Goal: Check status

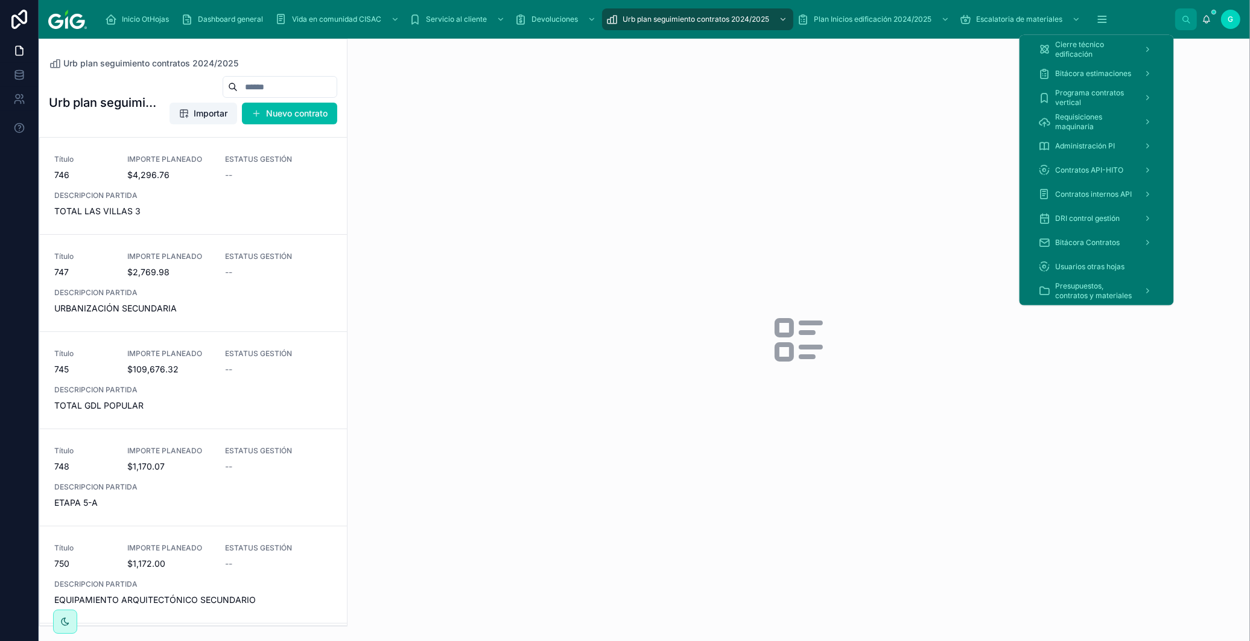
click at [1105, 20] on icon "scrollable content" at bounding box center [1102, 19] width 12 height 12
click at [1096, 69] on span "Bitácora estimaciones" at bounding box center [1094, 74] width 76 height 10
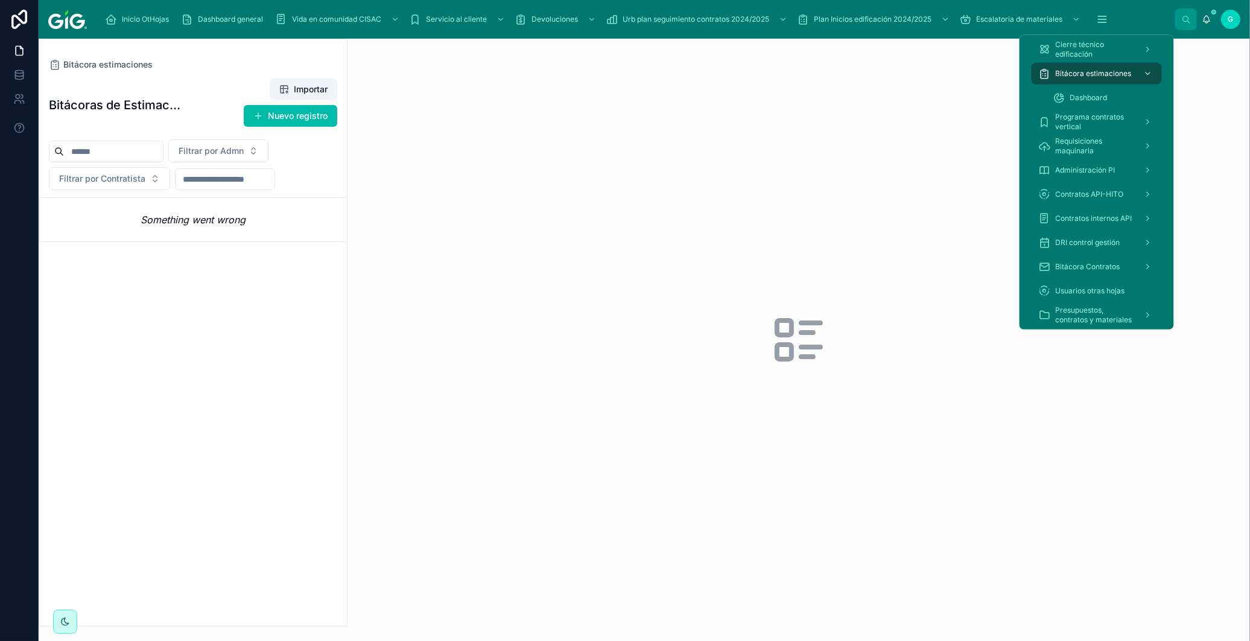
click at [1098, 90] on div "Dashboard" at bounding box center [1103, 97] width 101 height 19
click at [1088, 94] on span "Dashboard" at bounding box center [1088, 98] width 37 height 10
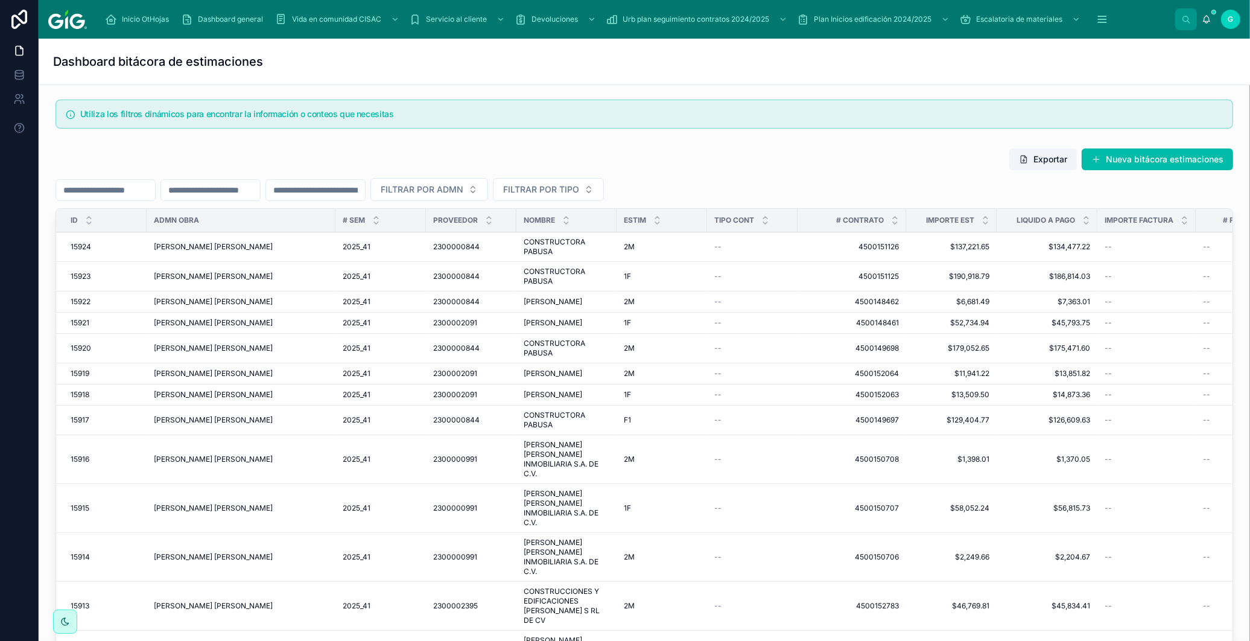
click at [86, 186] on input "text" at bounding box center [105, 190] width 99 height 17
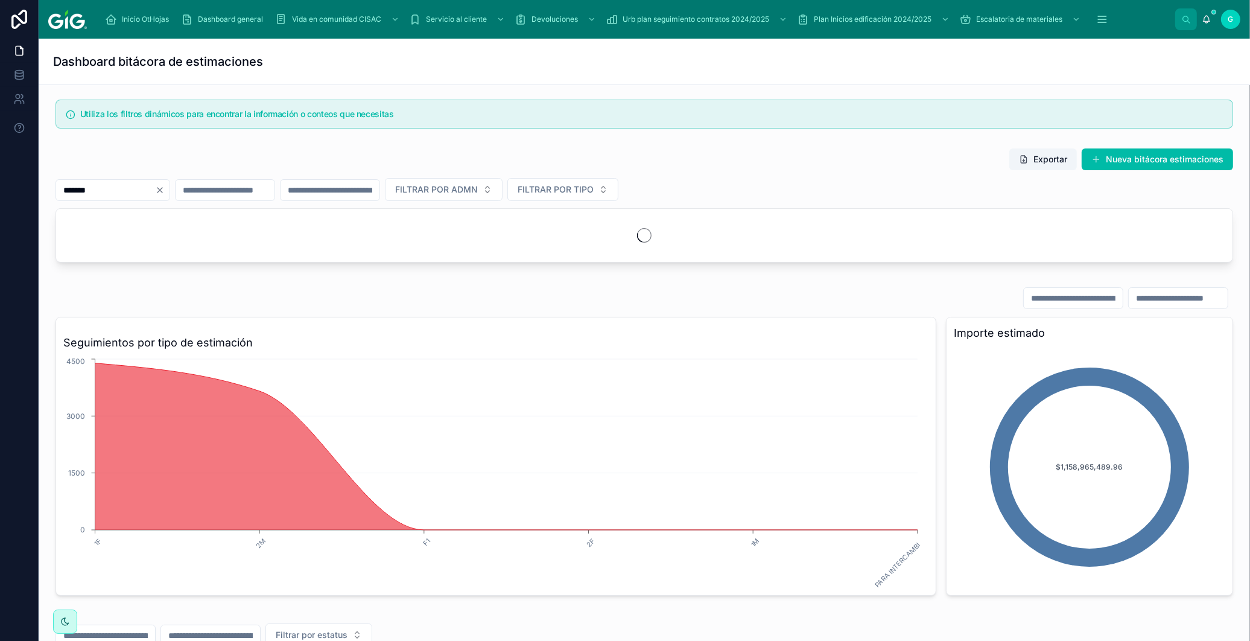
type input "*******"
